Goal: Task Accomplishment & Management: Manage account settings

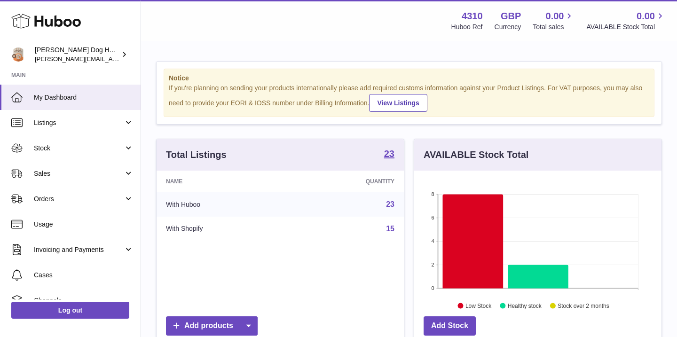
scroll to position [147, 247]
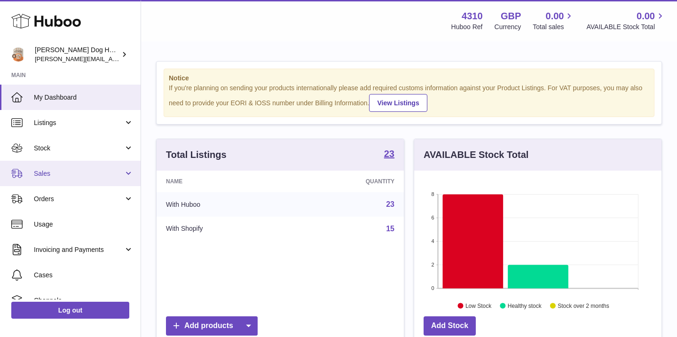
click at [38, 184] on link "Sales" at bounding box center [70, 173] width 141 height 25
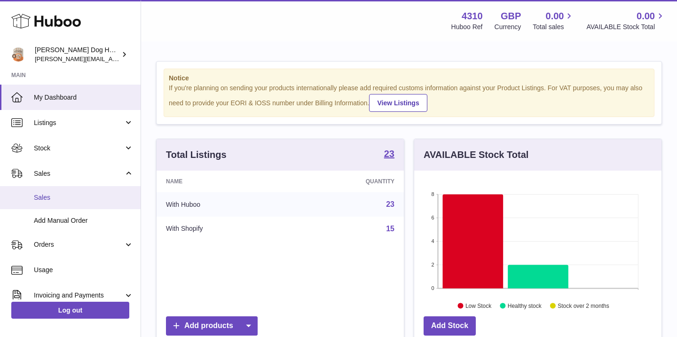
click at [49, 199] on span "Sales" at bounding box center [84, 197] width 100 height 9
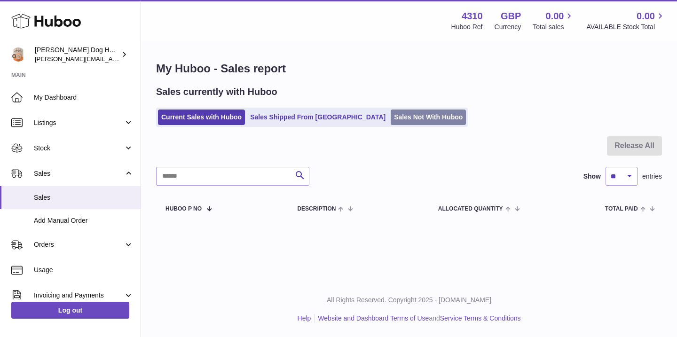
click at [391, 120] on link "Sales Not With Huboo" at bounding box center [428, 118] width 75 height 16
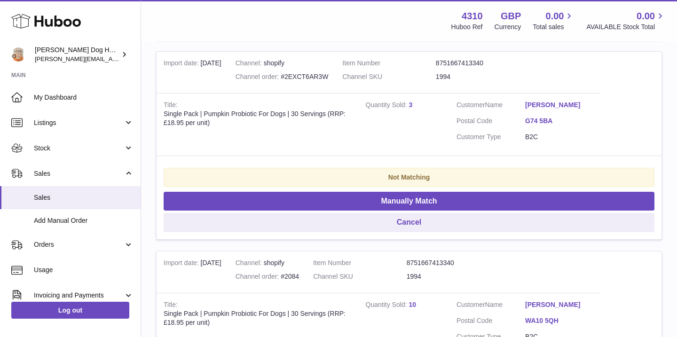
scroll to position [1977, 0]
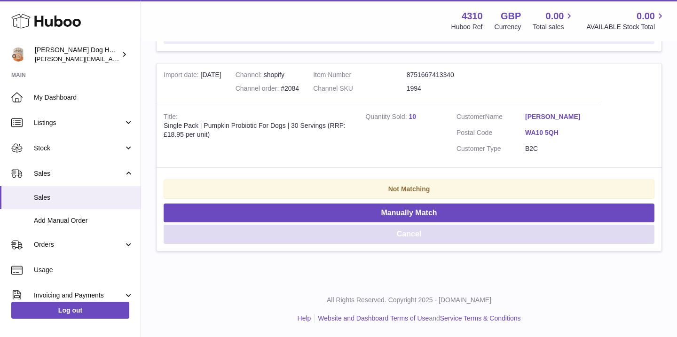
click at [476, 232] on button "Cancel" at bounding box center [409, 234] width 491 height 19
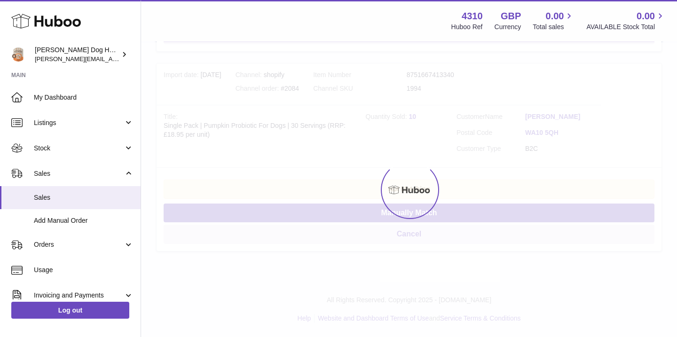
scroll to position [1777, 0]
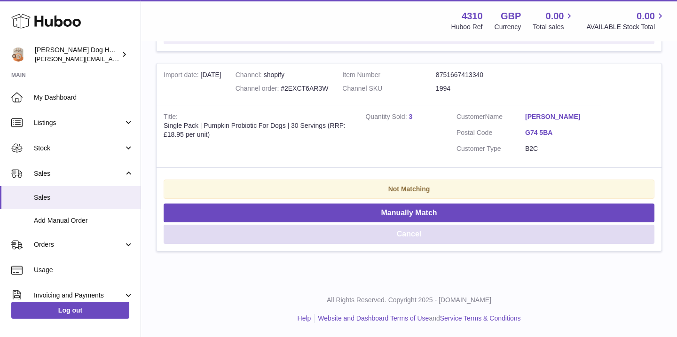
click at [414, 232] on button "Cancel" at bounding box center [409, 234] width 491 height 19
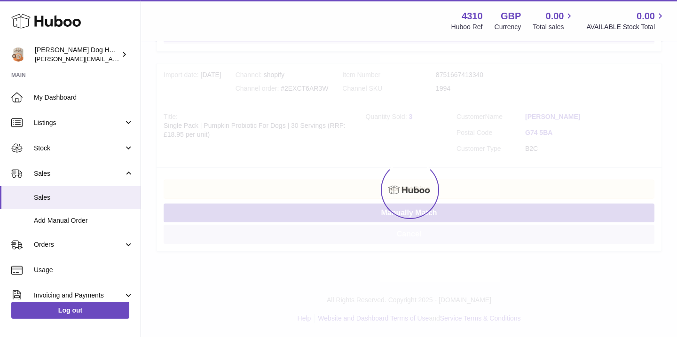
scroll to position [1577, 0]
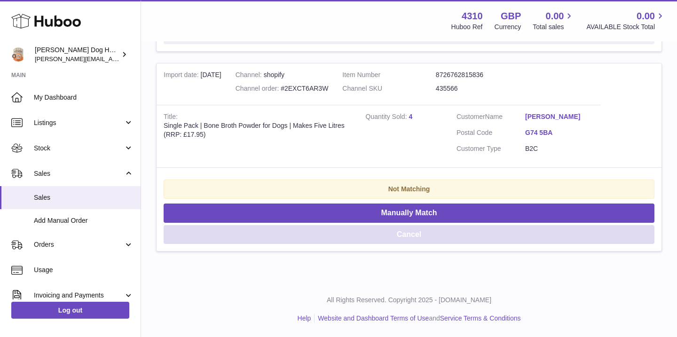
click at [414, 232] on button "Cancel" at bounding box center [409, 234] width 491 height 19
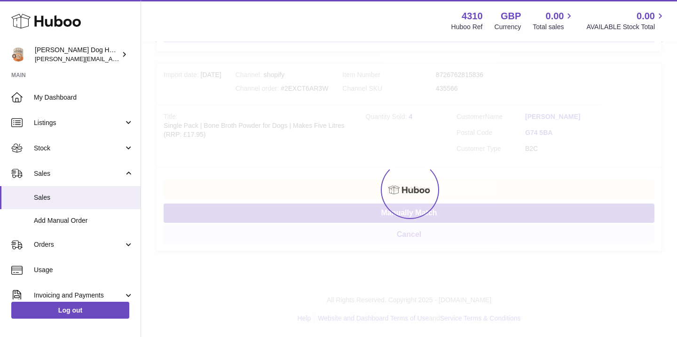
scroll to position [1377, 0]
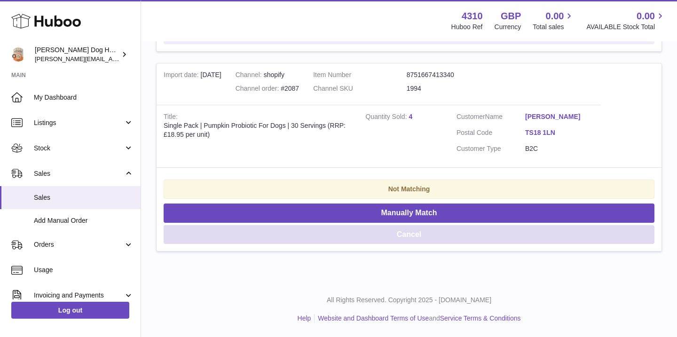
click at [414, 232] on button "Cancel" at bounding box center [409, 234] width 491 height 19
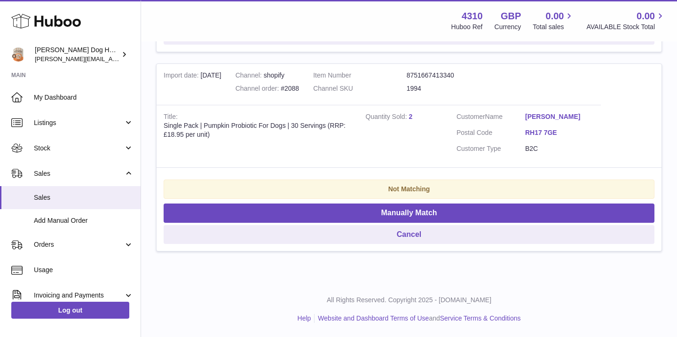
scroll to position [1177, 0]
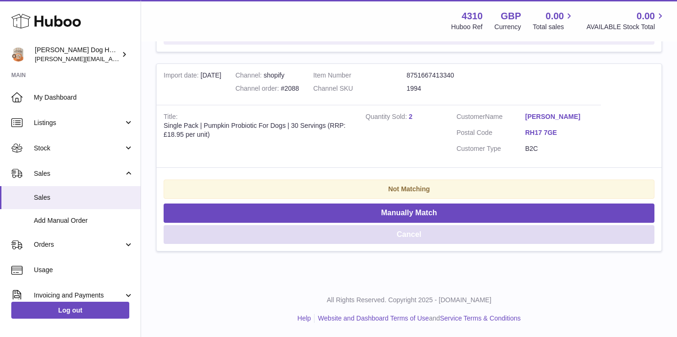
click at [414, 232] on button "Cancel" at bounding box center [409, 234] width 491 height 19
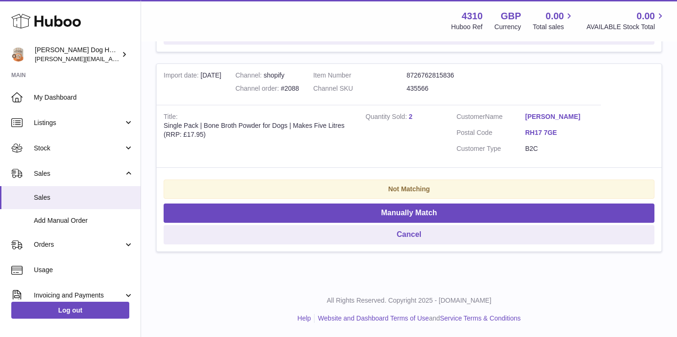
scroll to position [977, 0]
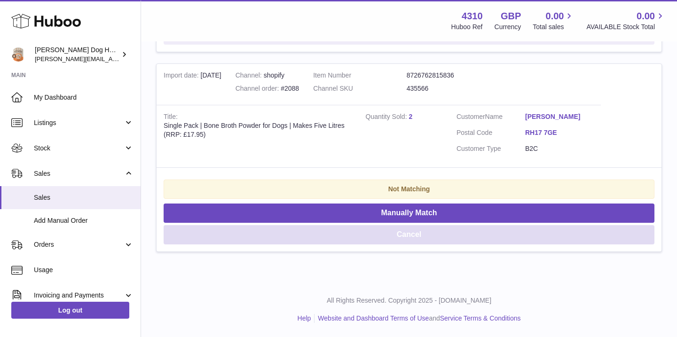
click at [414, 232] on button "Cancel" at bounding box center [409, 234] width 491 height 19
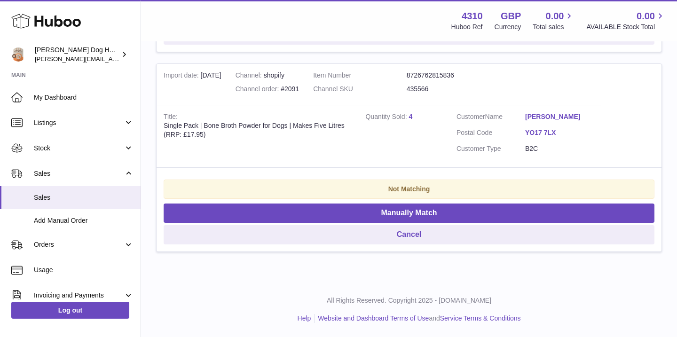
scroll to position [778, 0]
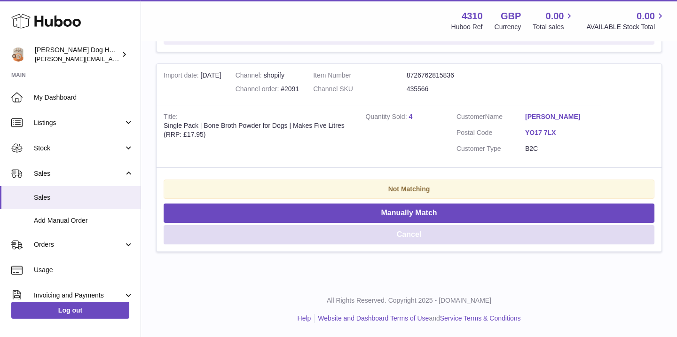
click at [414, 232] on button "Cancel" at bounding box center [409, 234] width 491 height 19
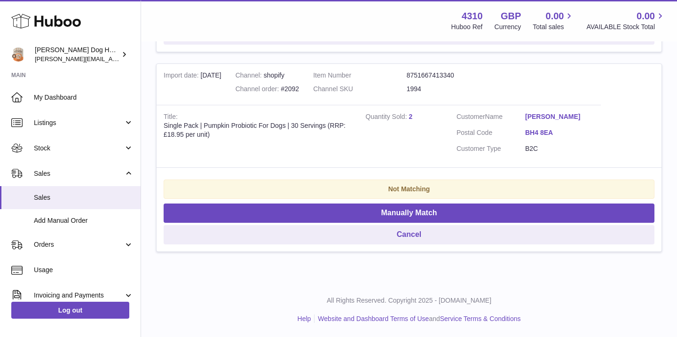
scroll to position [578, 0]
click at [414, 232] on button "Cancel" at bounding box center [409, 234] width 491 height 19
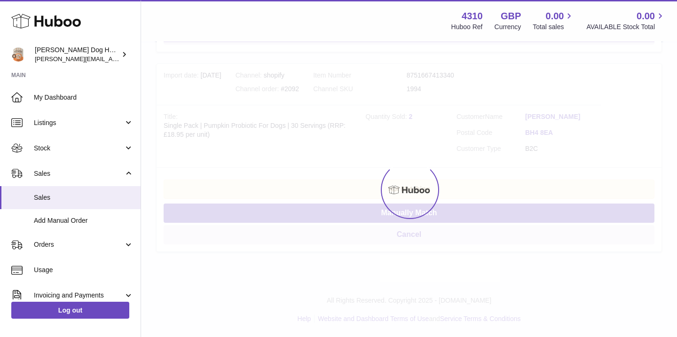
scroll to position [378, 0]
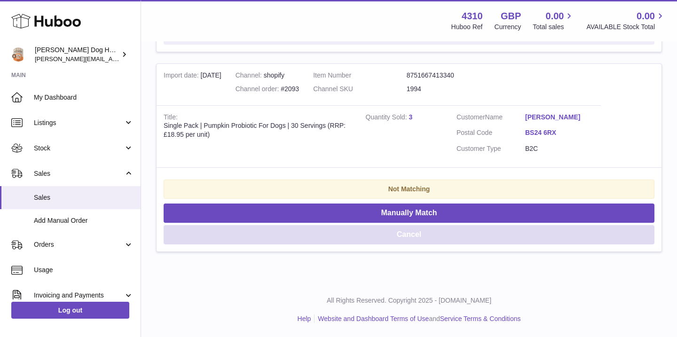
click at [414, 232] on button "Cancel" at bounding box center [409, 234] width 491 height 19
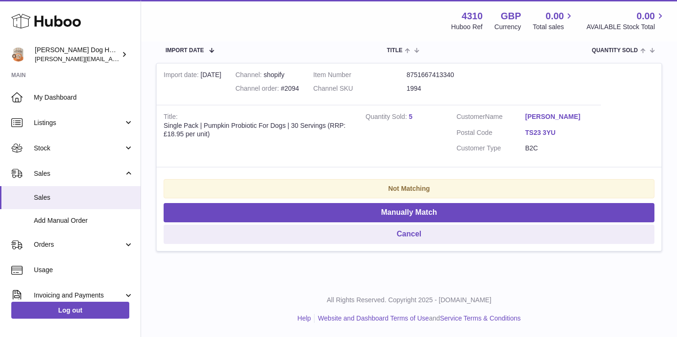
scroll to position [178, 0]
